Goal: Find specific page/section: Find specific page/section

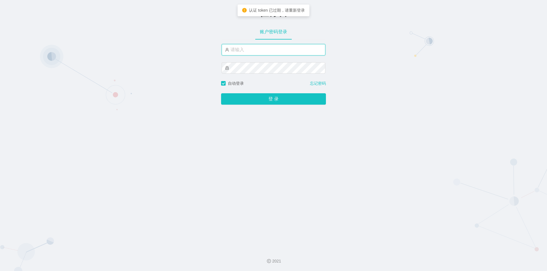
click at [268, 48] on input "text" at bounding box center [273, 49] width 104 height 11
type input "jishu"
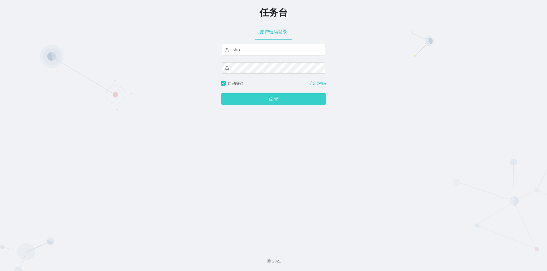
click at [266, 97] on button "登 录" at bounding box center [273, 98] width 105 height 11
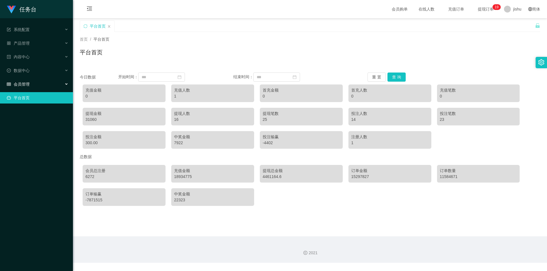
click at [38, 82] on div "会员管理" at bounding box center [36, 84] width 73 height 11
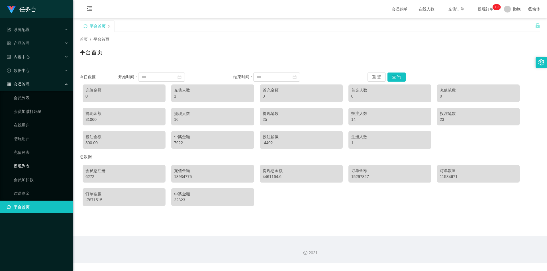
click at [25, 165] on link "提现列表" at bounding box center [41, 166] width 55 height 11
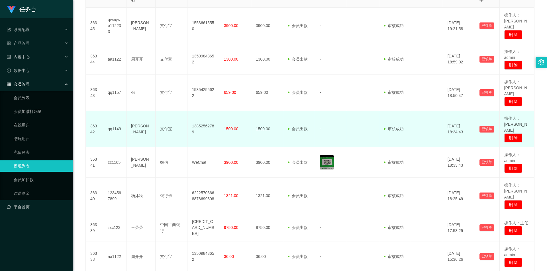
scroll to position [195, 0]
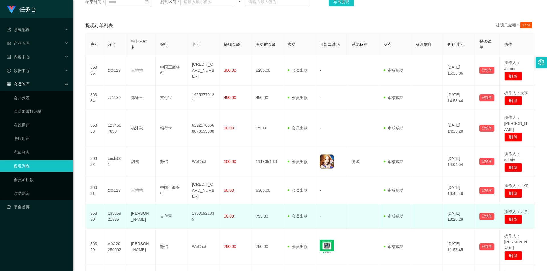
scroll to position [152, 0]
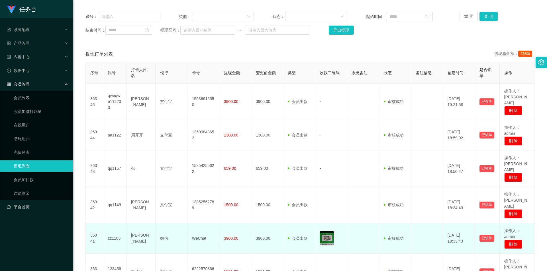
scroll to position [0, 0]
